Goal: Transaction & Acquisition: Purchase product/service

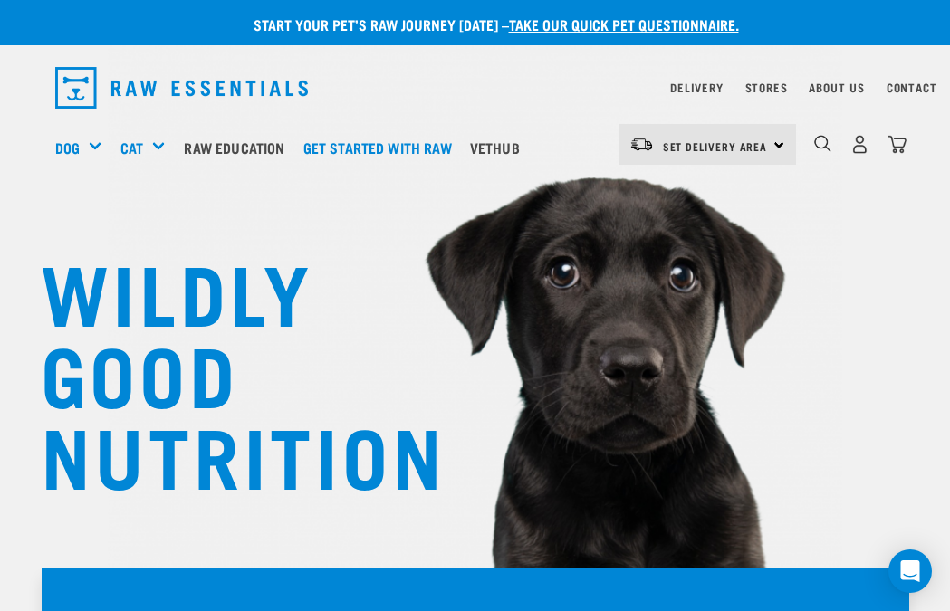
click at [49, 177] on div "Set Delivery Area North Island South Island Dog Shop All Dog Mixes & Minces" at bounding box center [475, 147] width 869 height 72
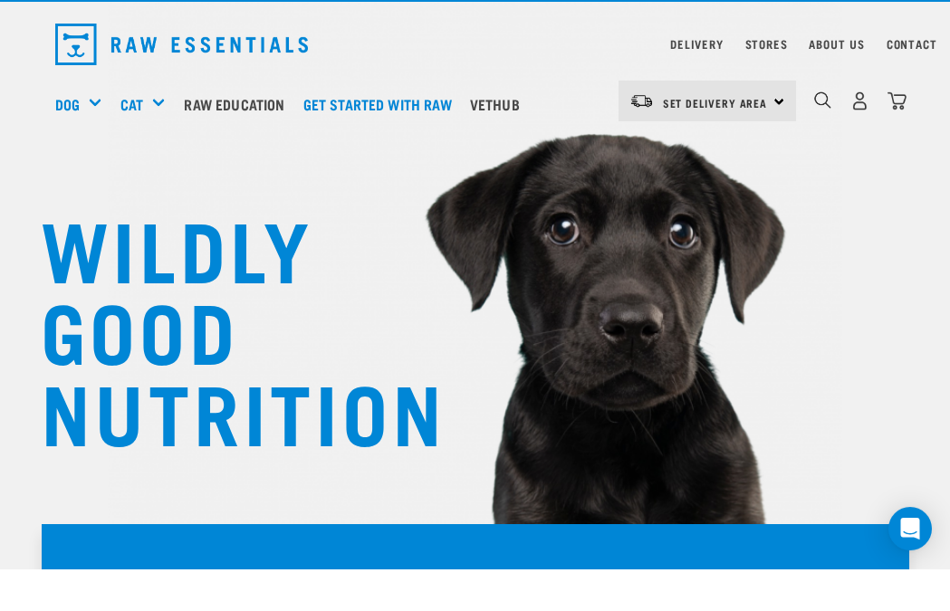
scroll to position [55, 0]
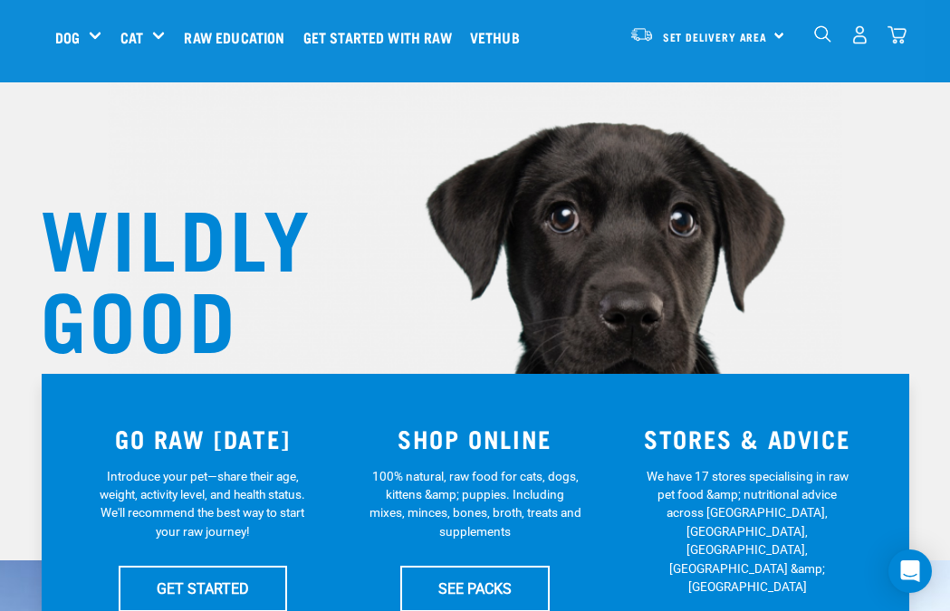
click at [0, 0] on h5 "Shop All Dog" at bounding box center [0, 0] width 0 height 0
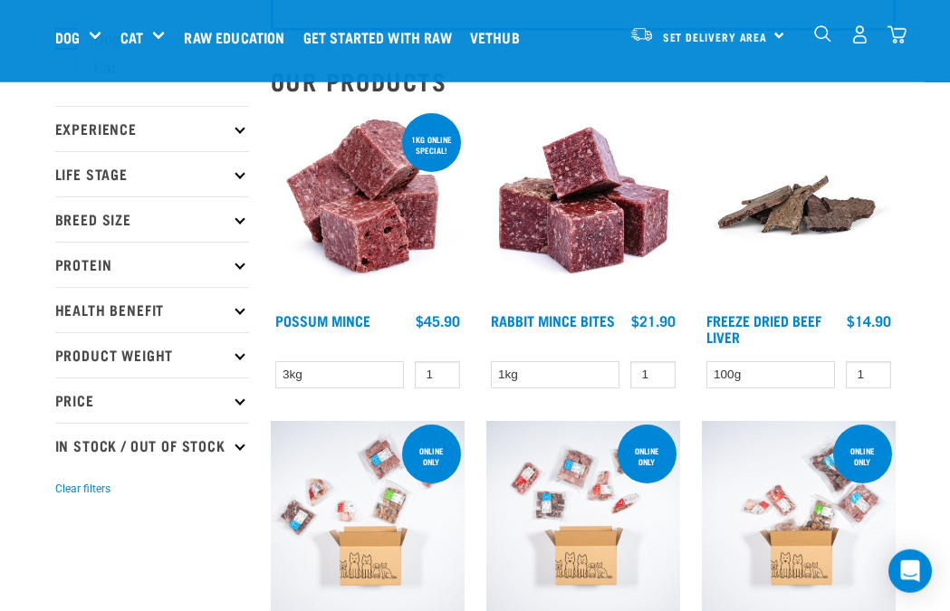
scroll to position [130, 0]
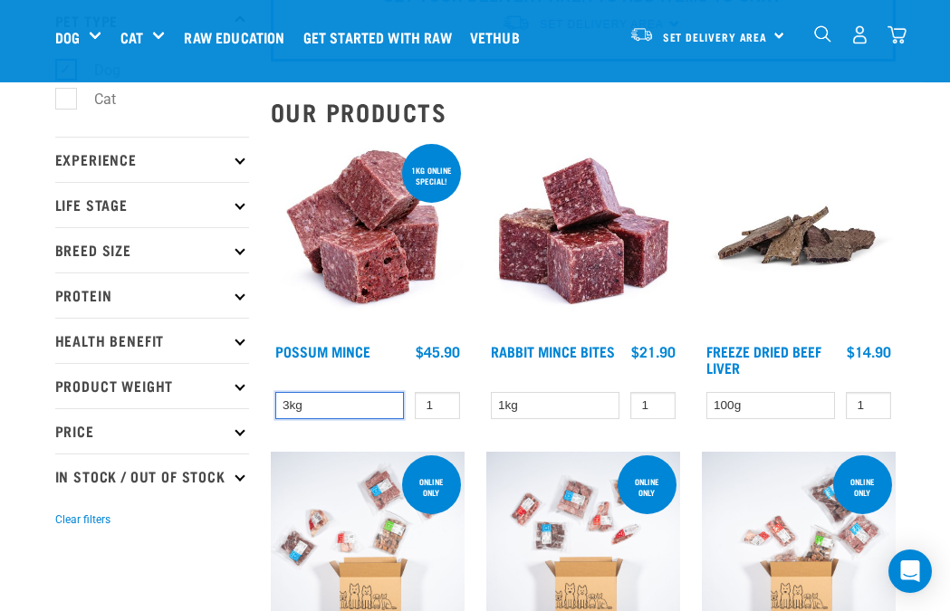
click at [342, 395] on select "3kg" at bounding box center [339, 406] width 129 height 28
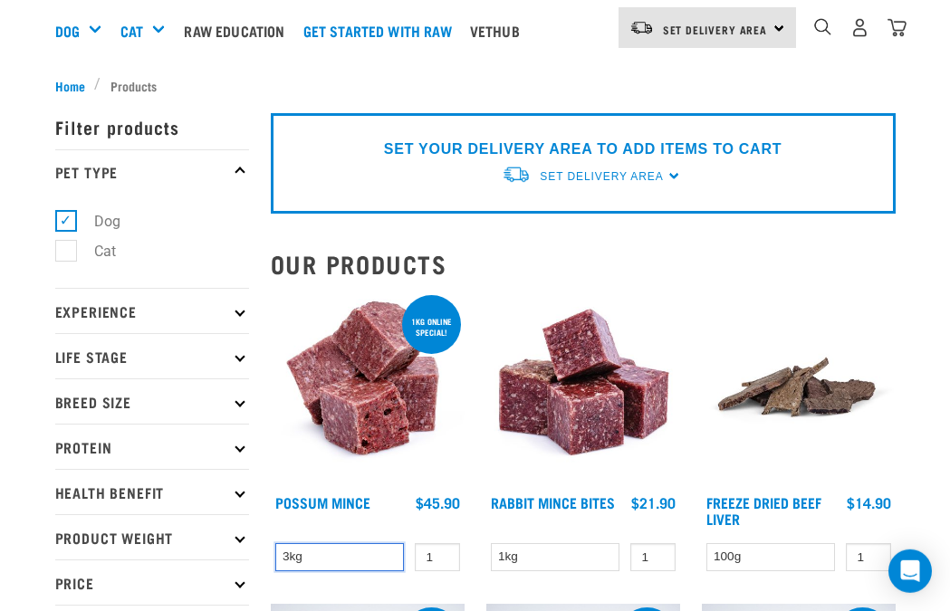
scroll to position [120, 0]
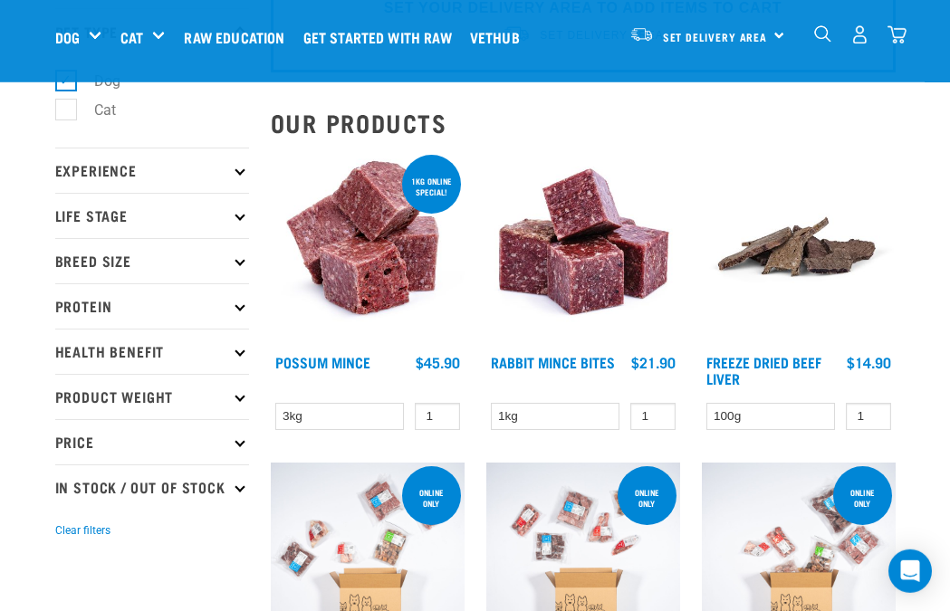
click at [574, 283] on img at bounding box center [583, 248] width 194 height 194
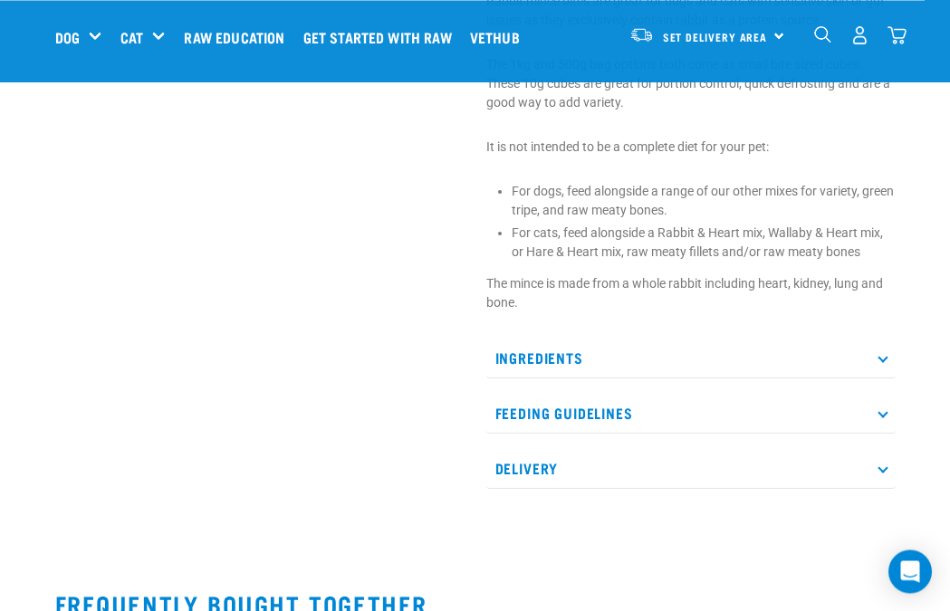
scroll to position [685, 0]
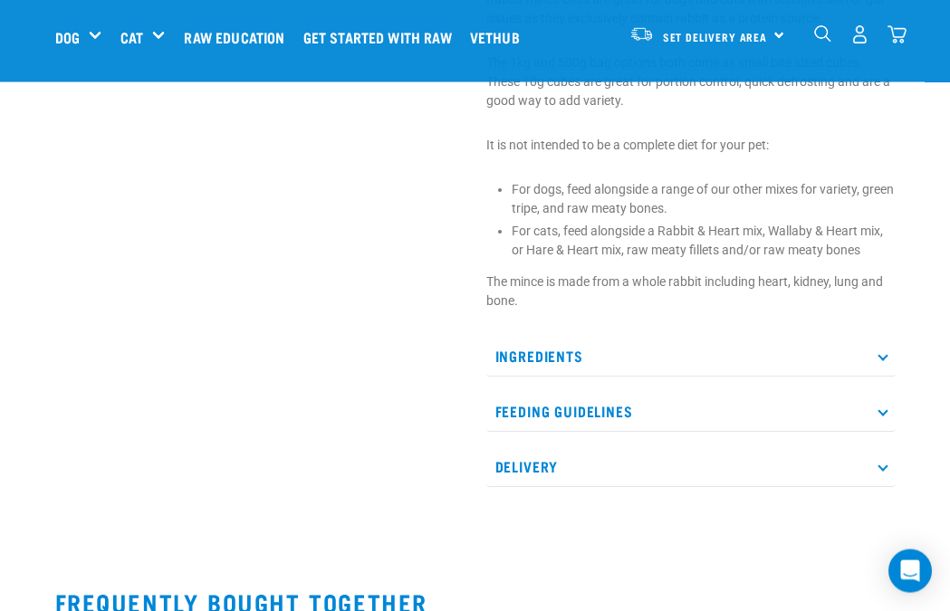
click at [881, 352] on icon at bounding box center [882, 355] width 10 height 10
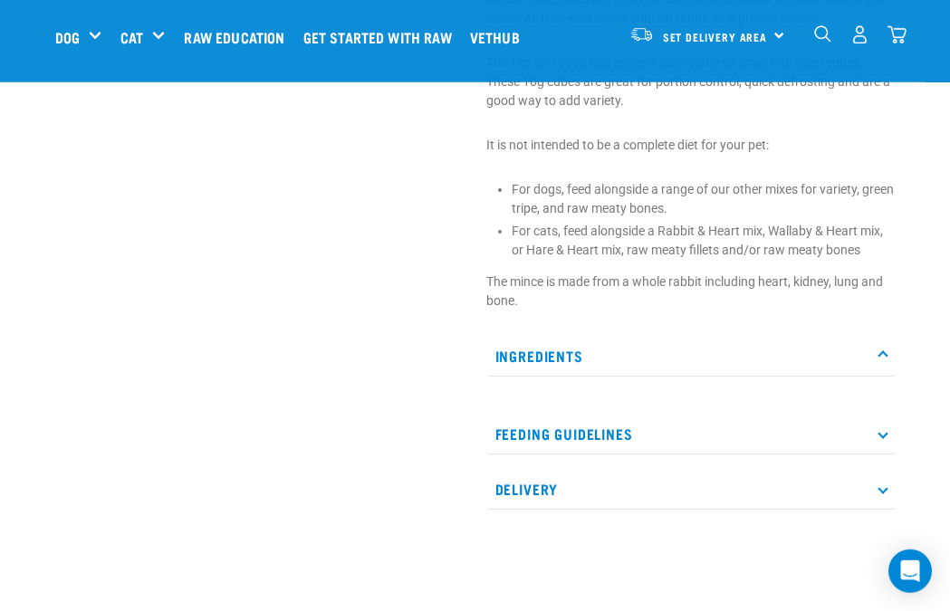
click at [872, 354] on p "Ingredients" at bounding box center [690, 356] width 409 height 41
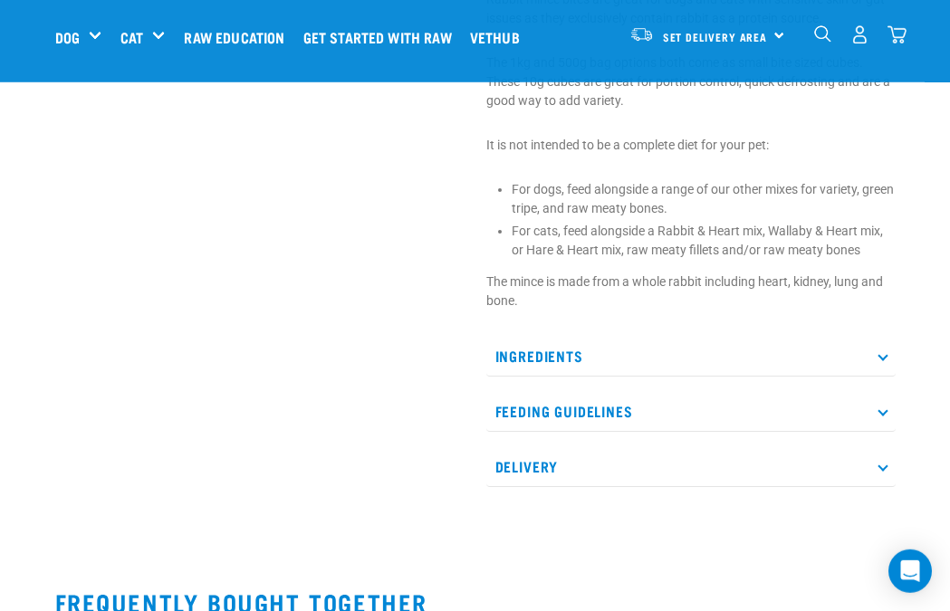
click at [884, 352] on icon at bounding box center [882, 355] width 10 height 10
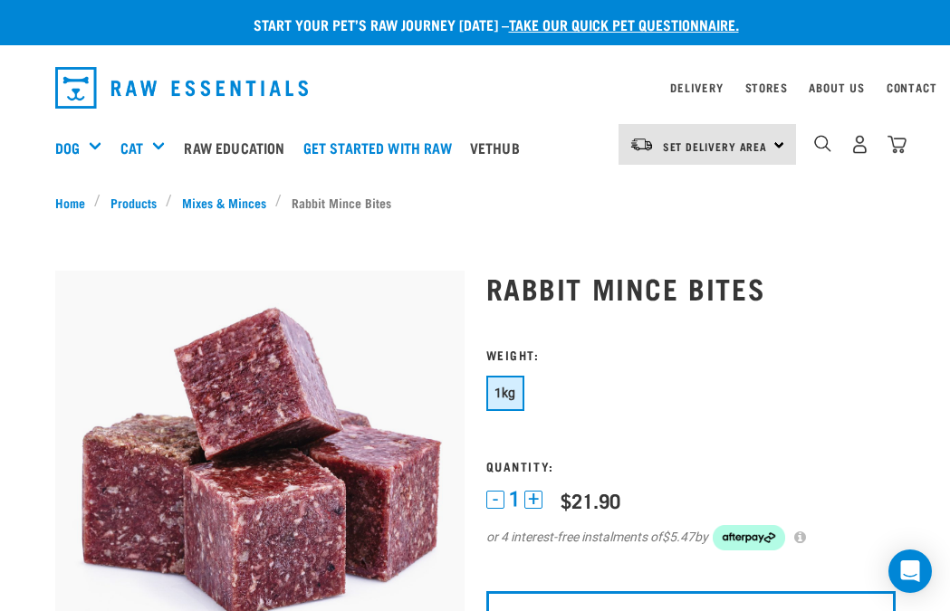
scroll to position [0, 11]
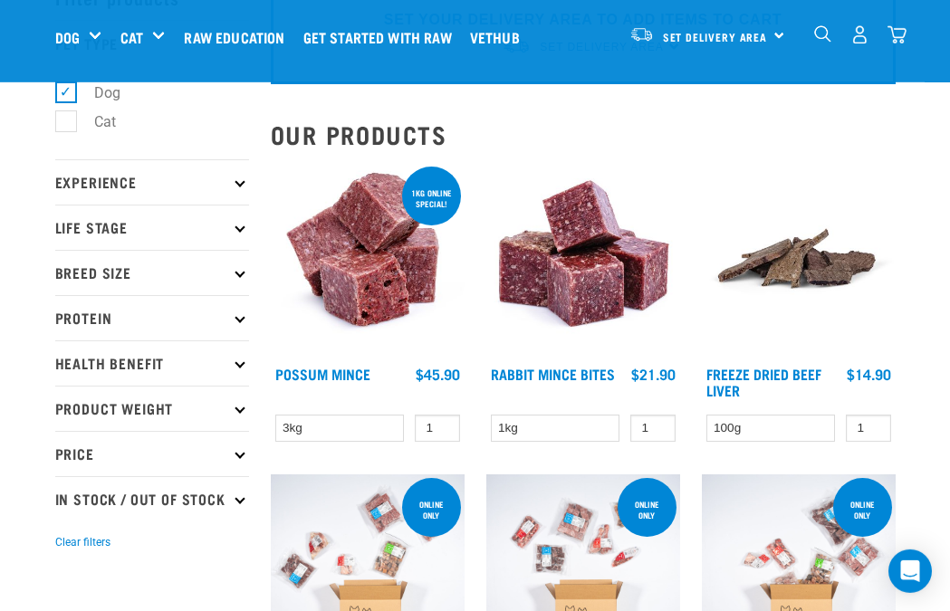
scroll to position [110, 0]
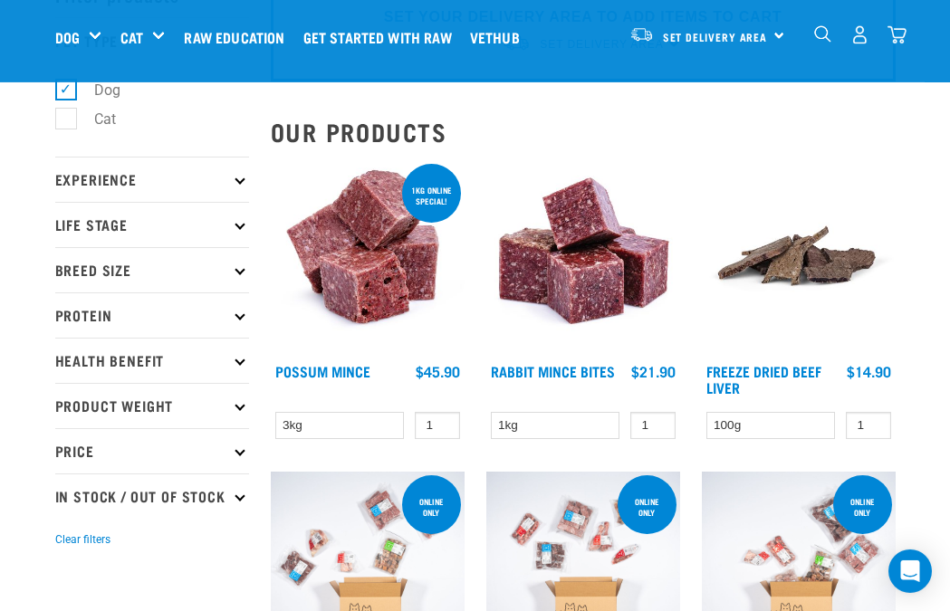
click at [239, 319] on p "Protein" at bounding box center [152, 314] width 194 height 45
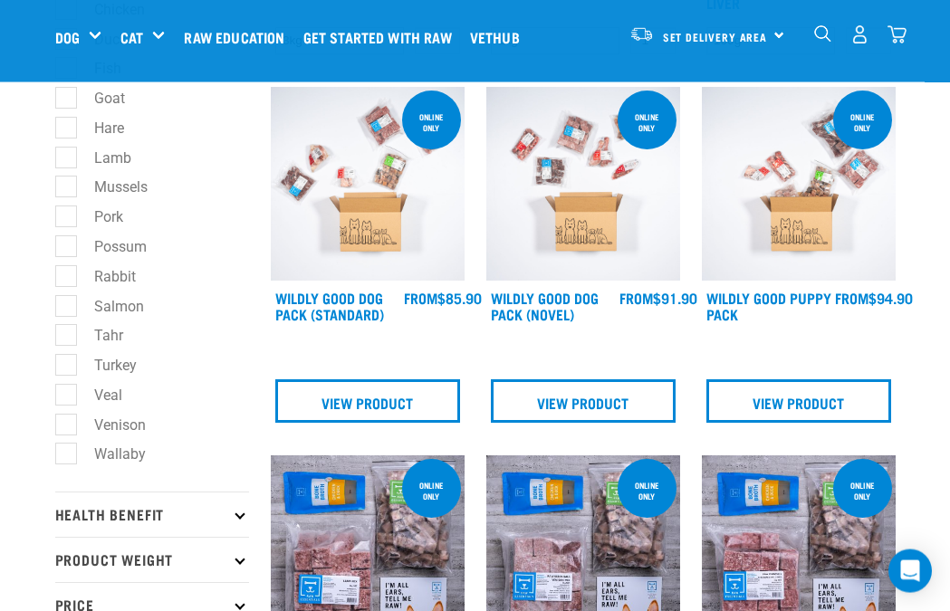
scroll to position [496, 0]
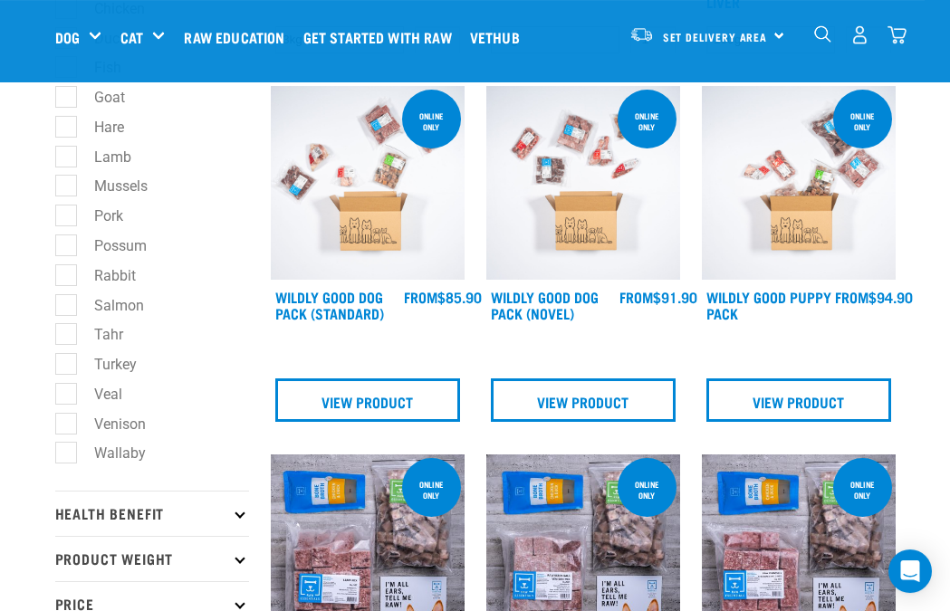
click at [73, 247] on label "Possum" at bounding box center [109, 246] width 89 height 23
click at [67, 247] on input "Possum" at bounding box center [61, 242] width 12 height 12
checkbox input "true"
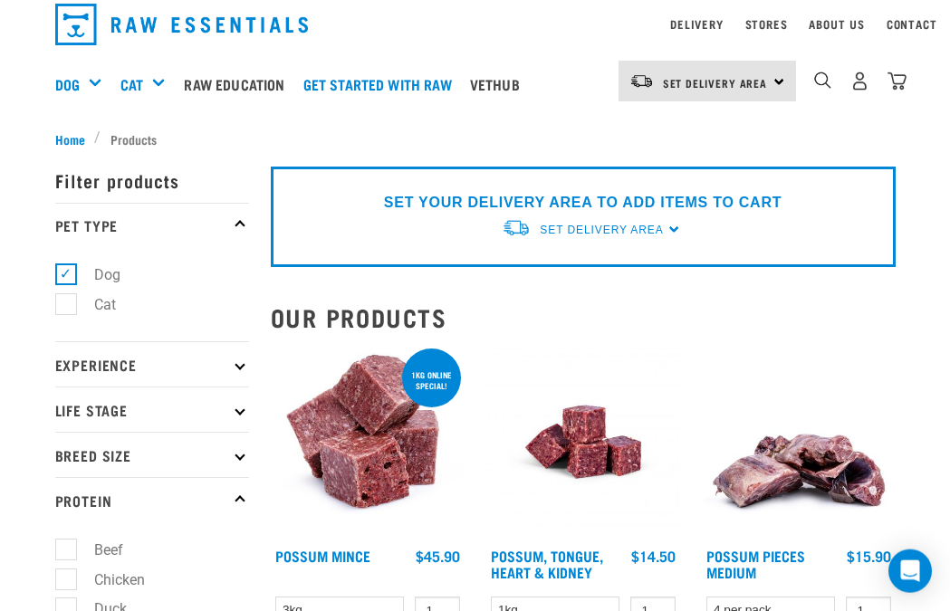
scroll to position [68, 0]
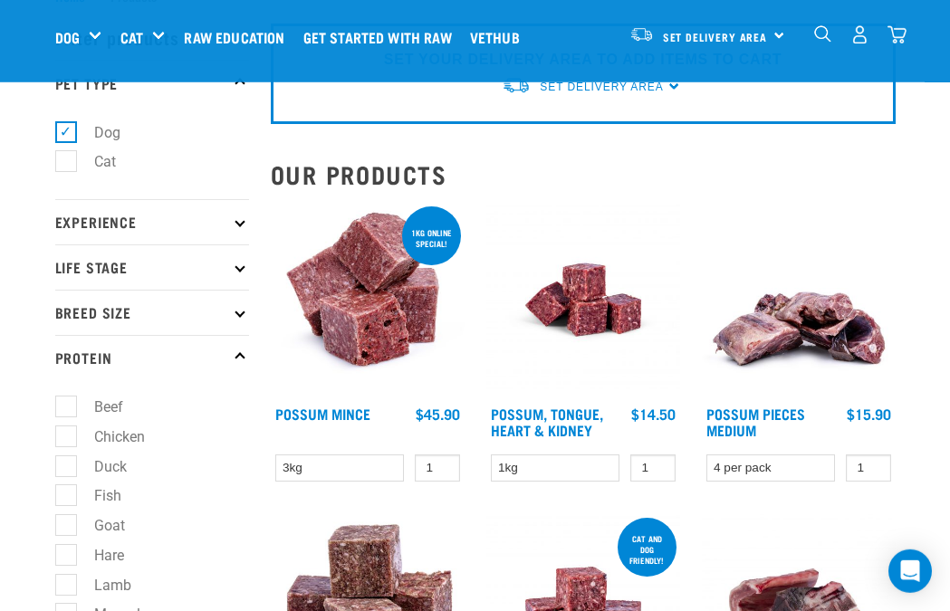
click at [751, 389] on img at bounding box center [799, 300] width 194 height 194
